Goal: Transaction & Acquisition: Purchase product/service

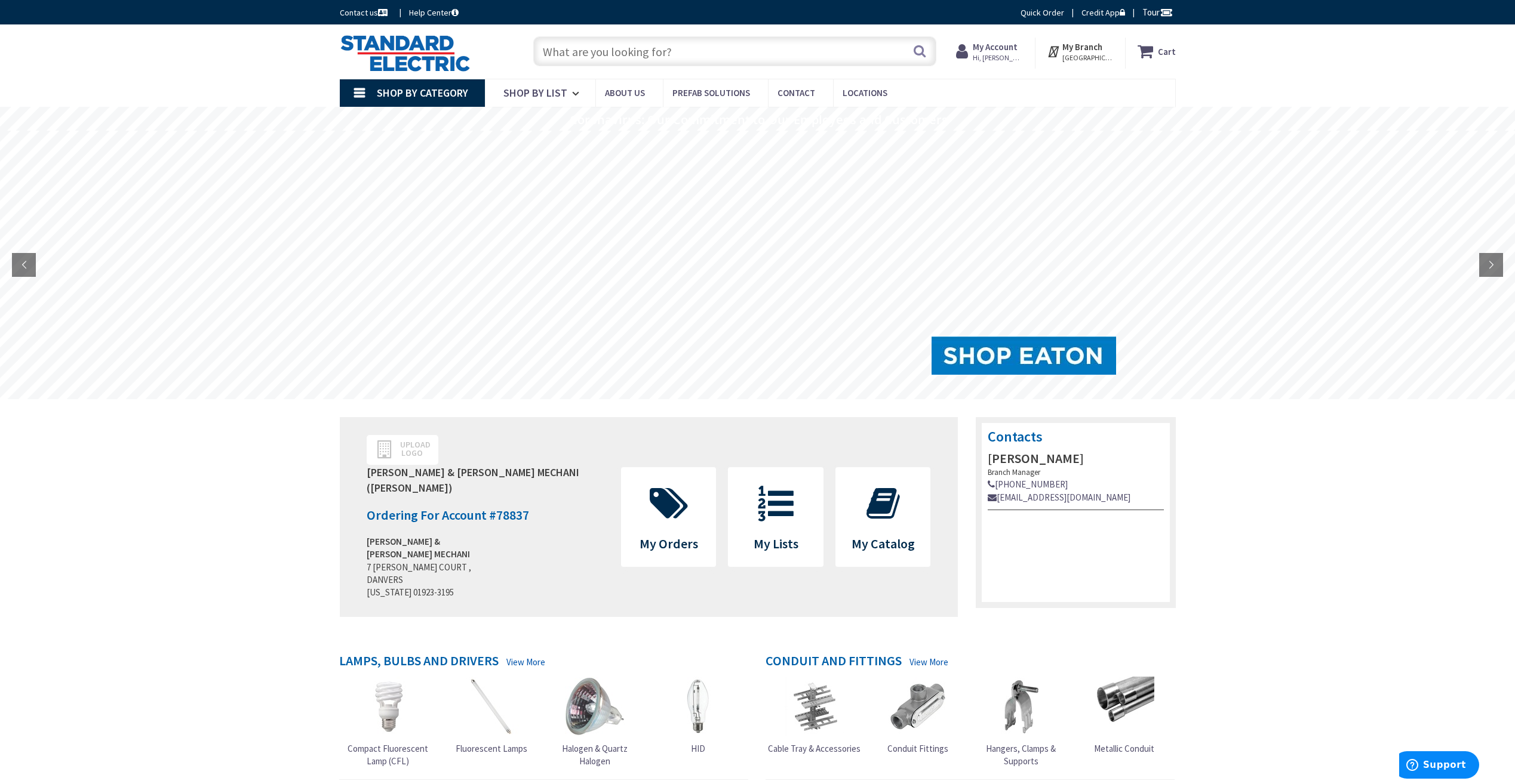
click at [577, 51] on input "text" at bounding box center [734, 51] width 403 height 30
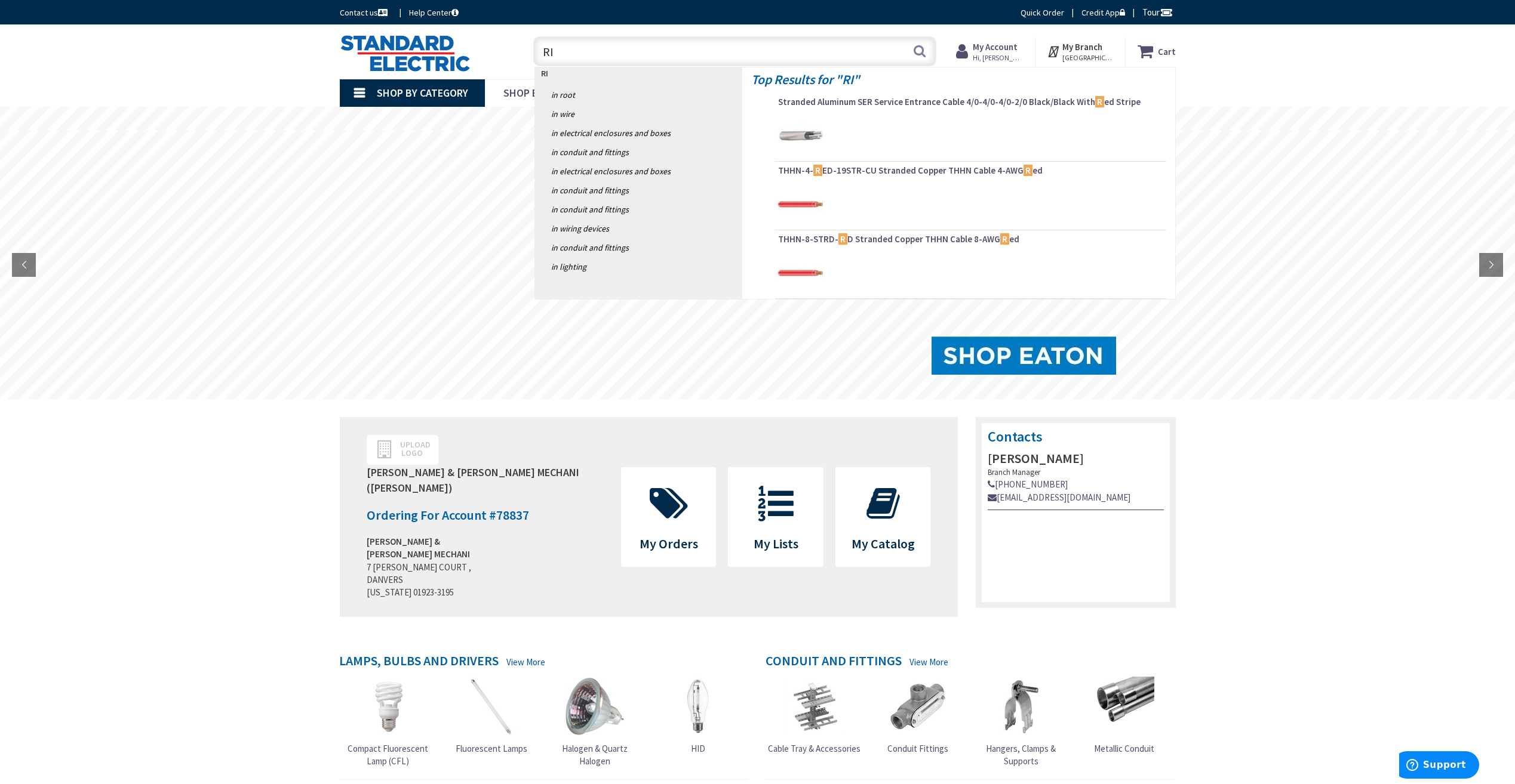
type input "RIB"
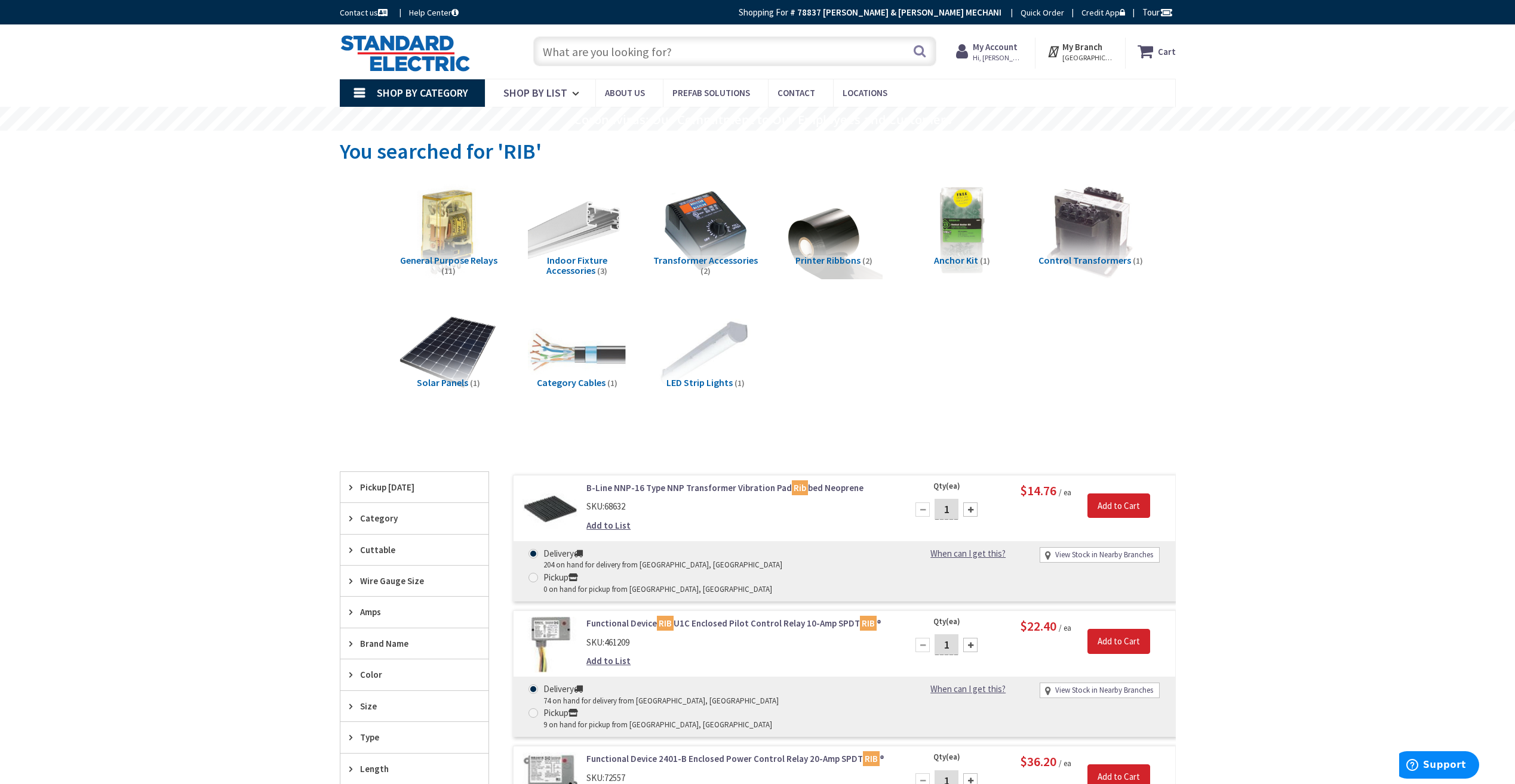
click at [593, 50] on input "text" at bounding box center [734, 51] width 403 height 30
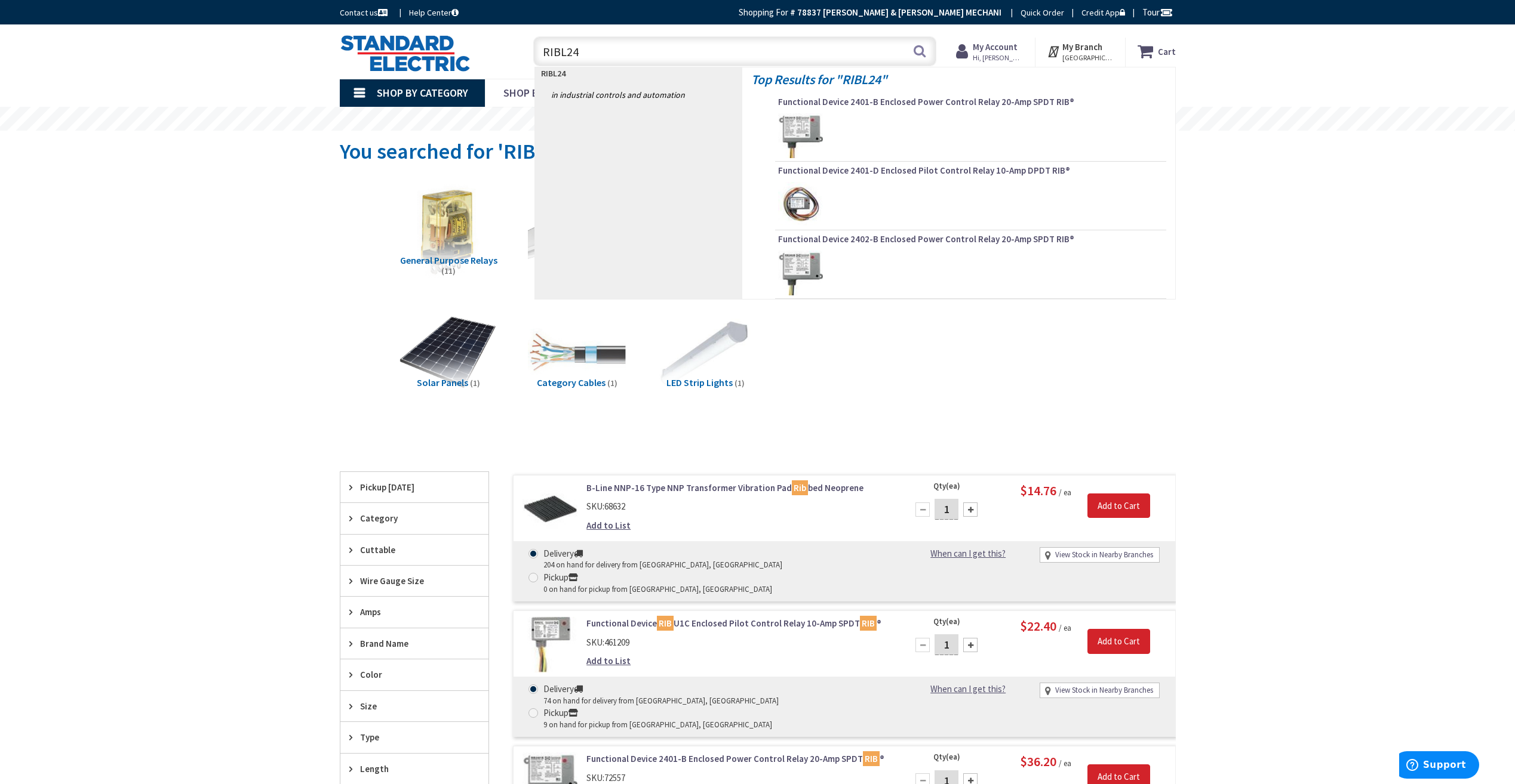
type input "RIBL24B"
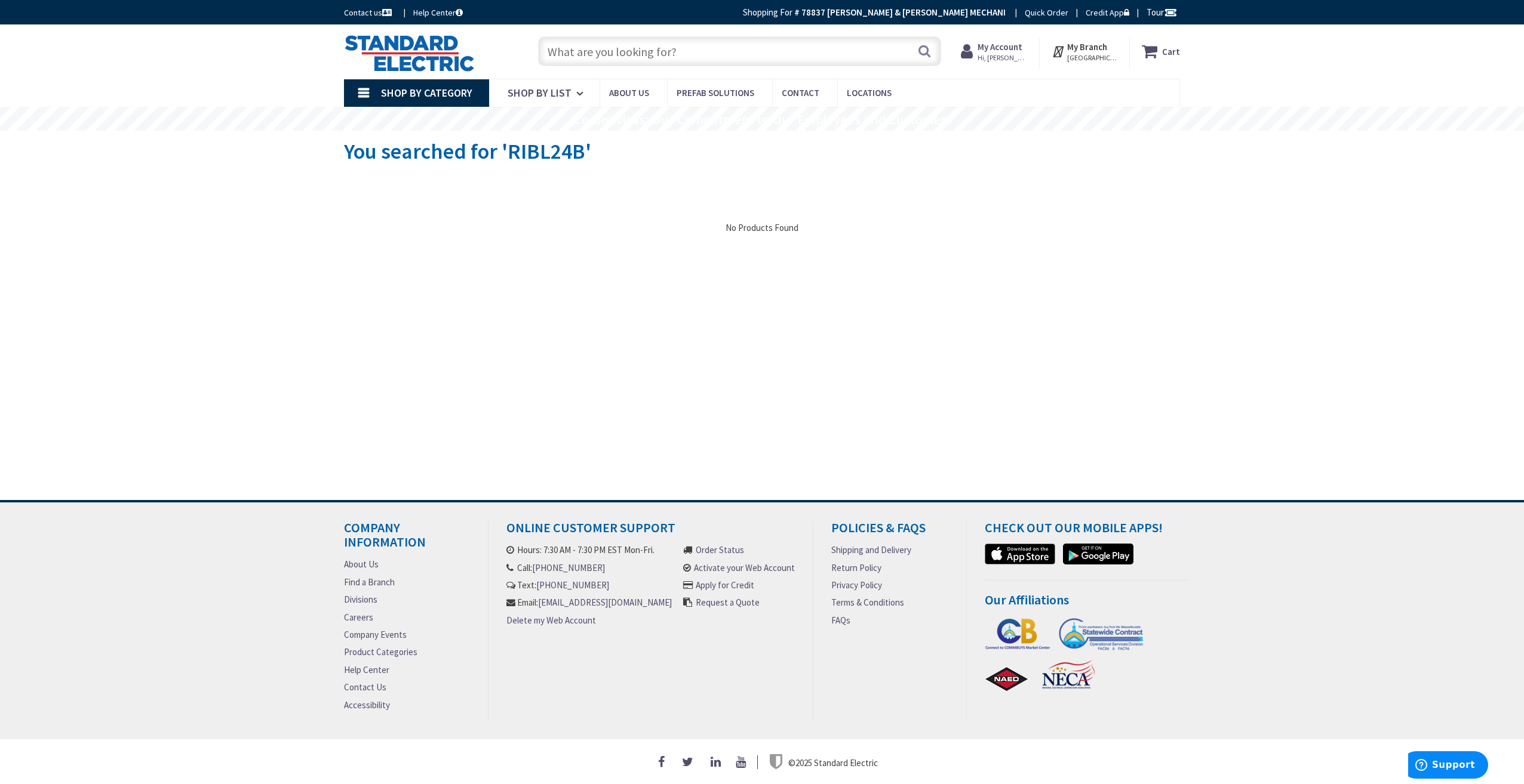
click at [621, 55] on input "text" at bounding box center [739, 51] width 403 height 30
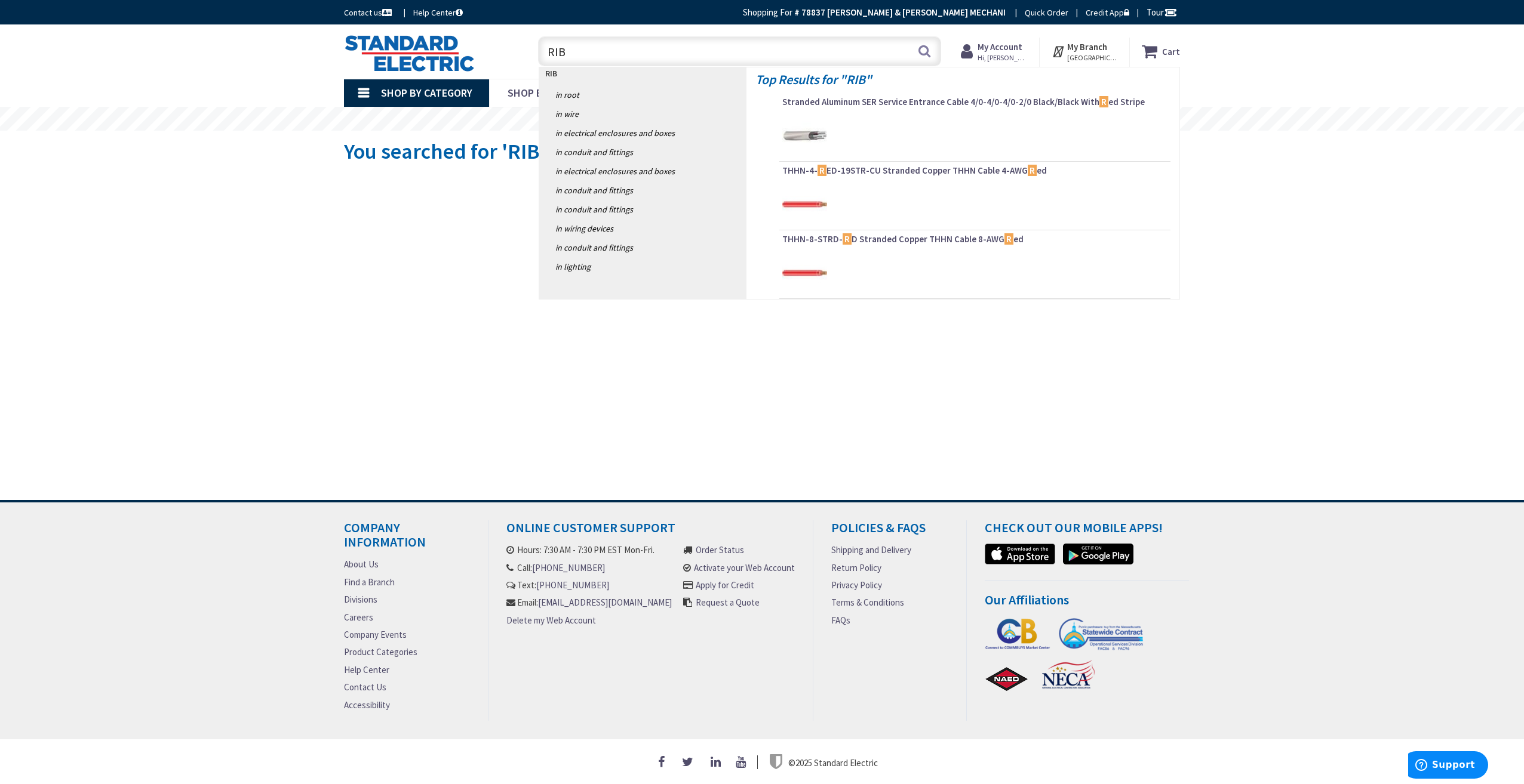
type input "RIBL"
